Goal: Information Seeking & Learning: Learn about a topic

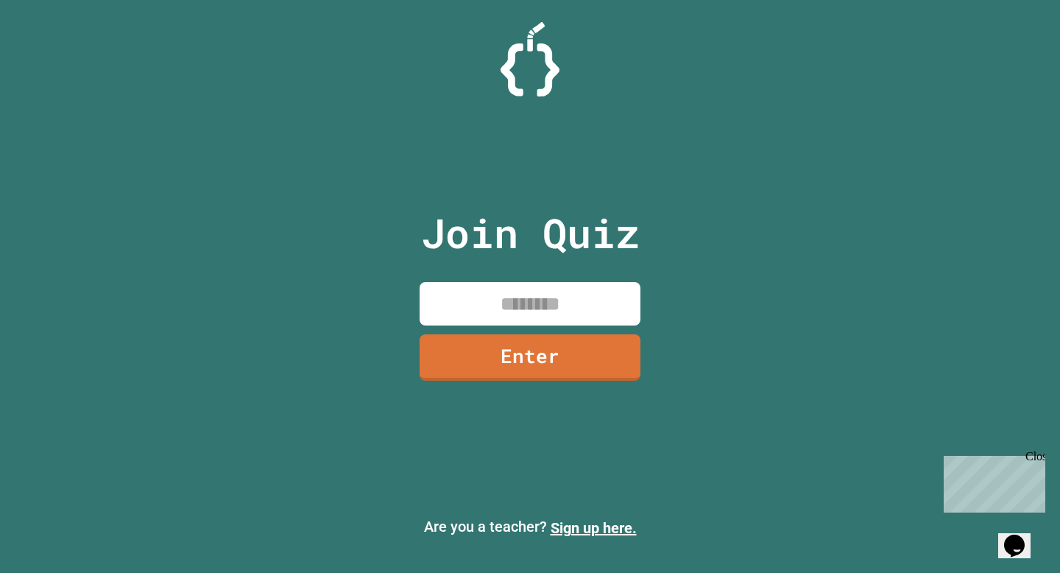
click at [512, 314] on input at bounding box center [530, 303] width 221 height 43
click at [540, 368] on link "Enter" at bounding box center [529, 356] width 219 height 49
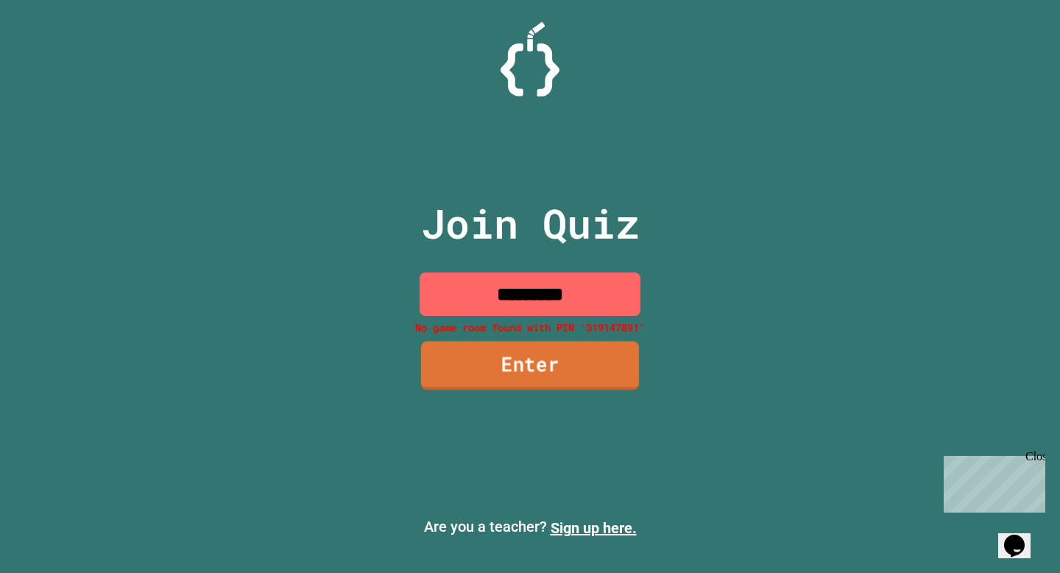
click at [540, 368] on link "Enter" at bounding box center [530, 366] width 218 height 49
click at [589, 296] on input "*********" at bounding box center [530, 293] width 221 height 43
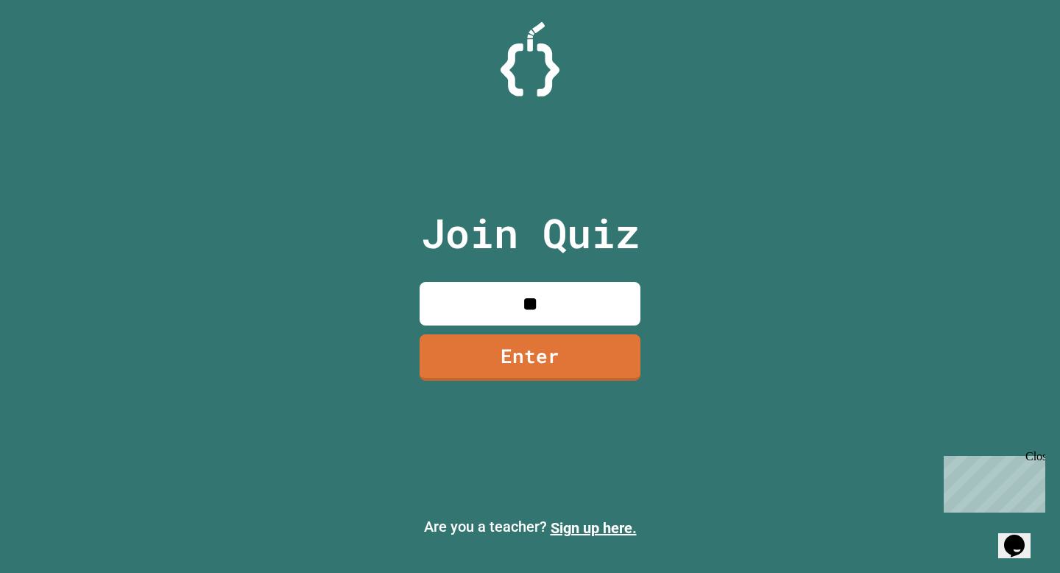
type input "*"
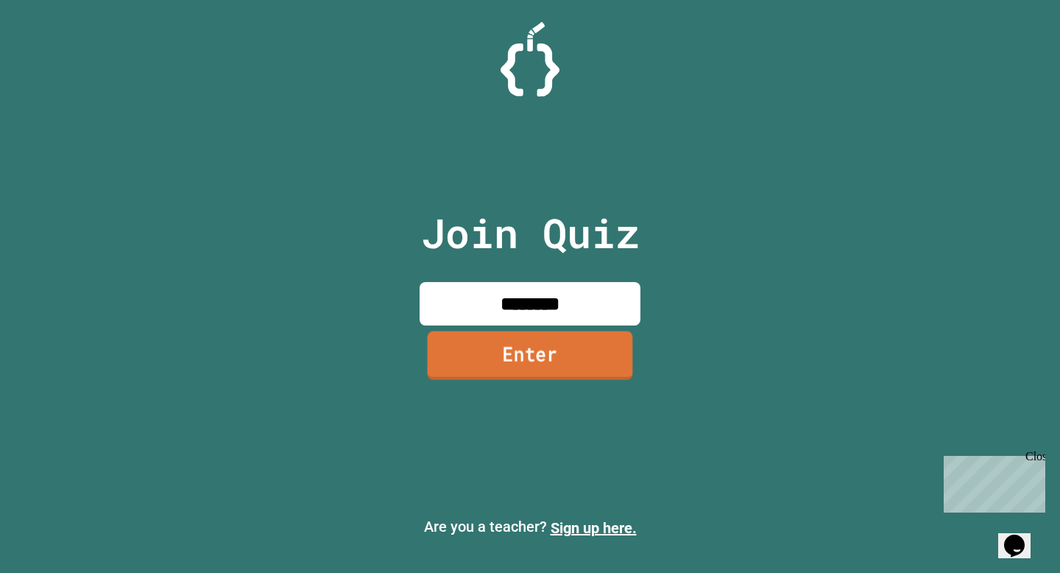
type input "********"
click at [573, 355] on link "Enter" at bounding box center [530, 355] width 214 height 49
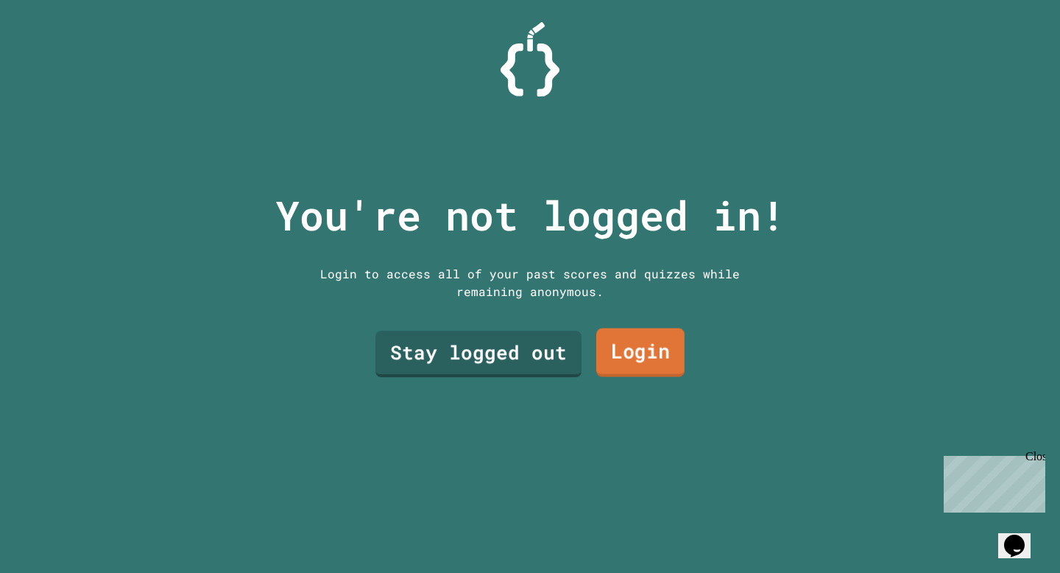
click at [636, 351] on link "Login" at bounding box center [640, 352] width 88 height 49
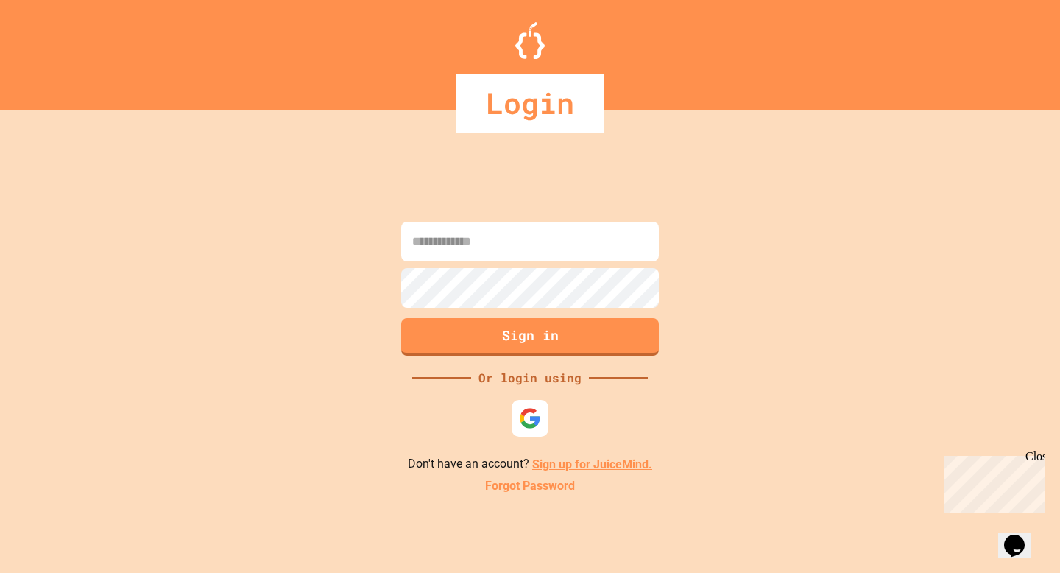
click at [535, 108] on div "Login" at bounding box center [529, 103] width 147 height 59
click at [530, 414] on img at bounding box center [530, 418] width 24 height 24
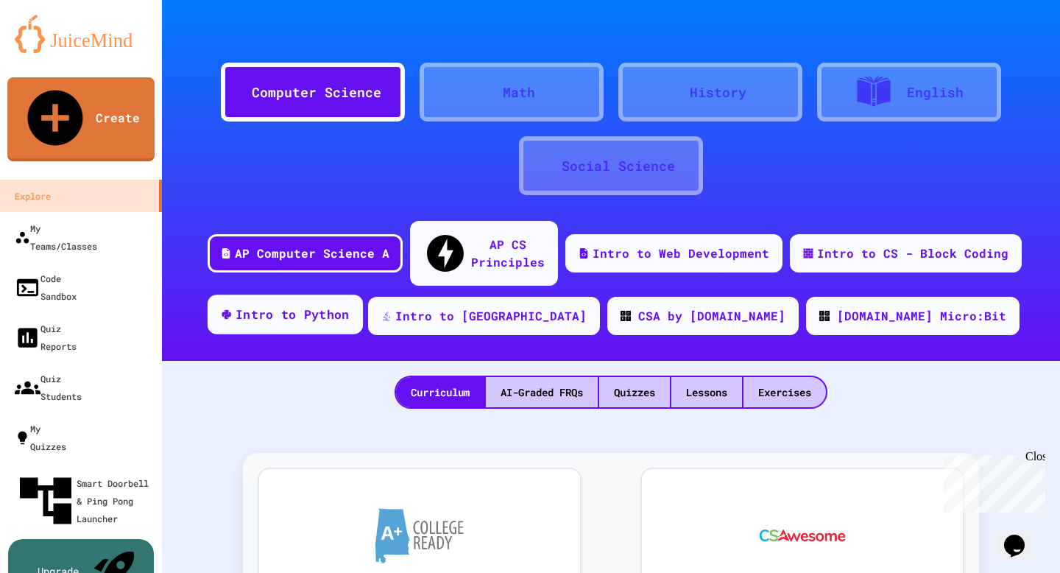
click at [350, 306] on div "Intro to Python" at bounding box center [293, 315] width 114 height 18
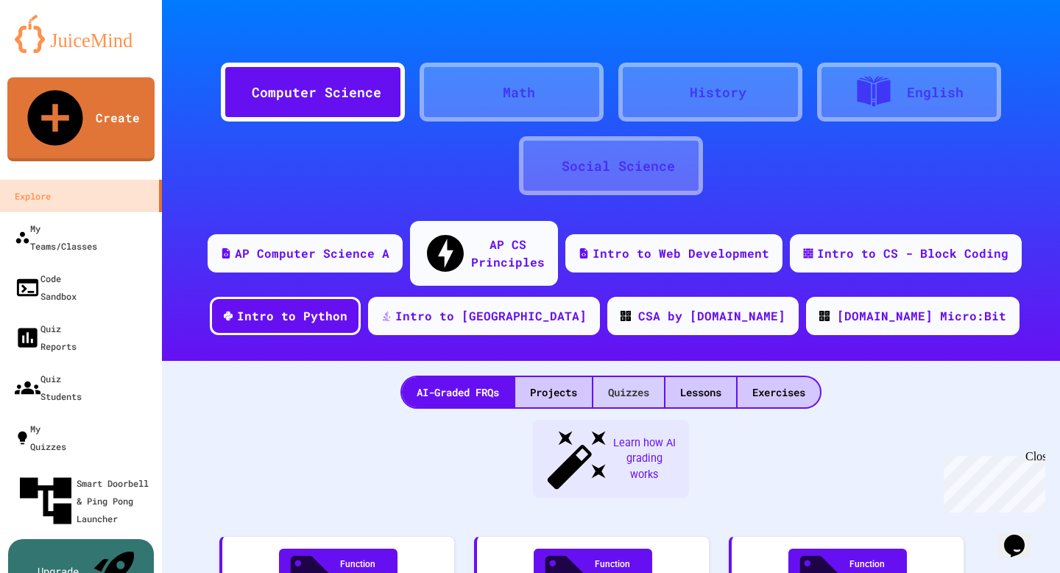
click at [632, 377] on div "Quizzes" at bounding box center [628, 392] width 71 height 30
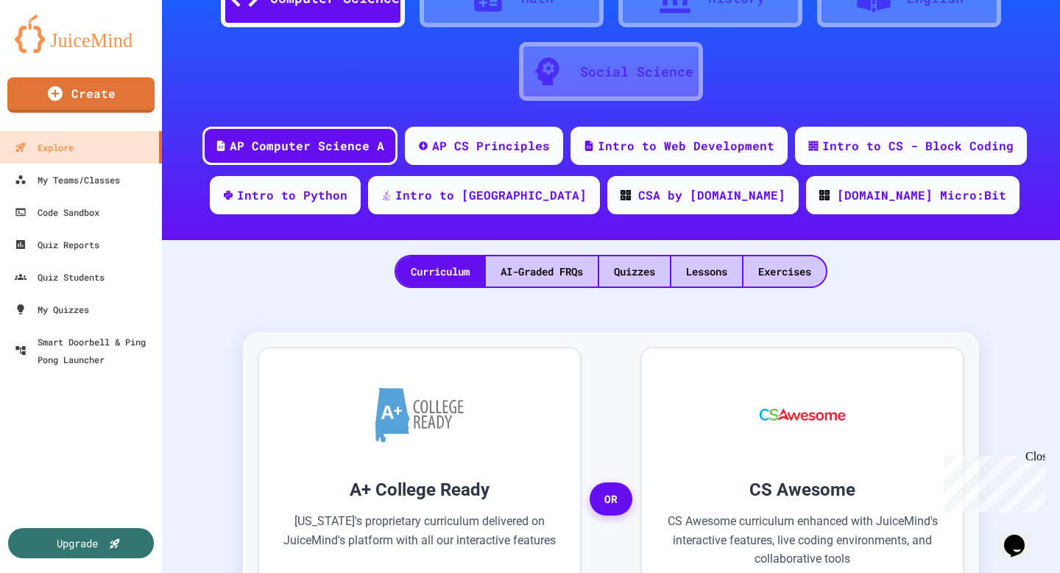
scroll to position [95, 0]
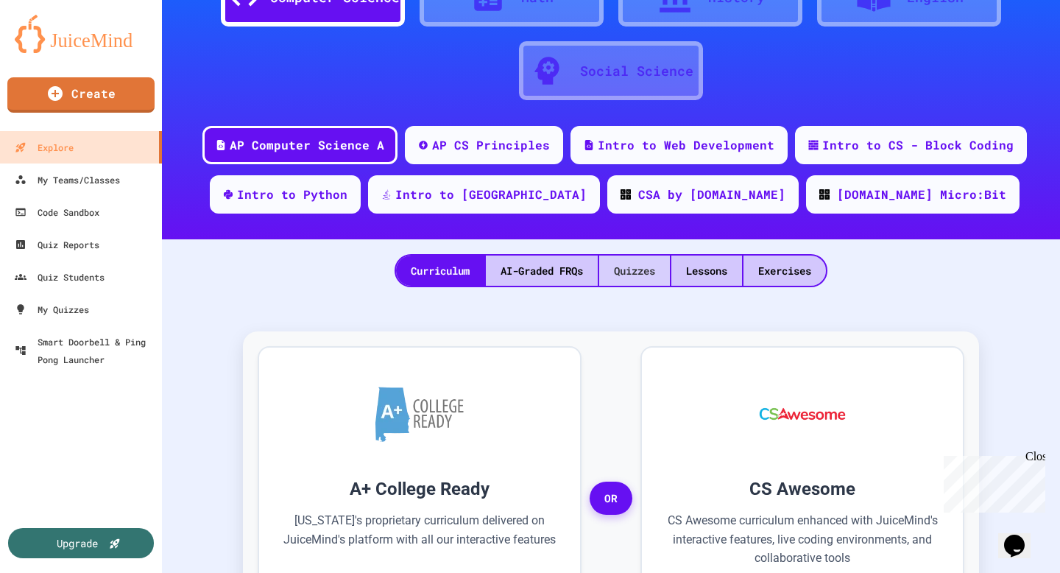
click at [634, 277] on div "Quizzes" at bounding box center [634, 270] width 71 height 30
